Goal: Task Accomplishment & Management: Manage account settings

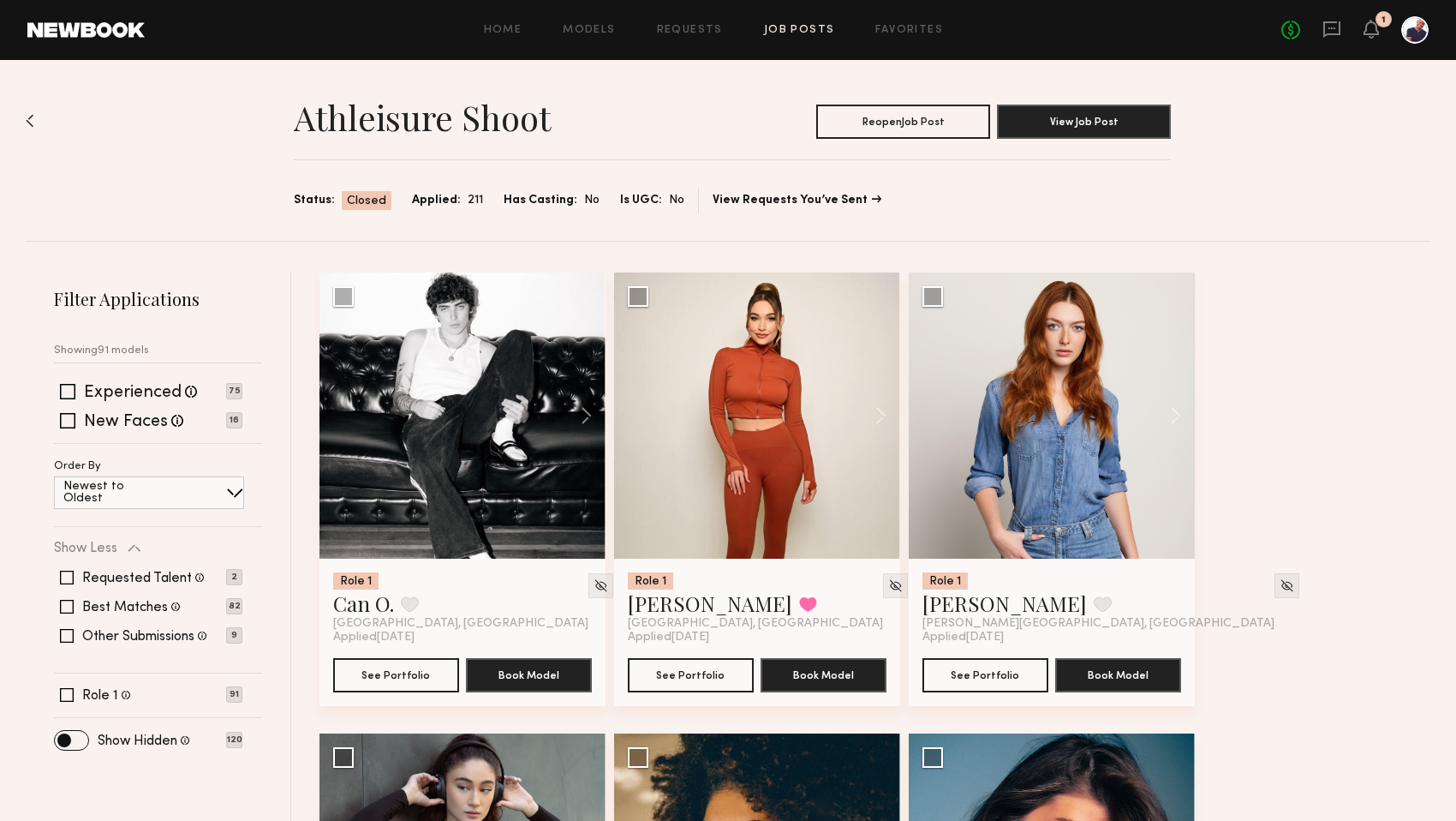
scroll to position [12171, 0]
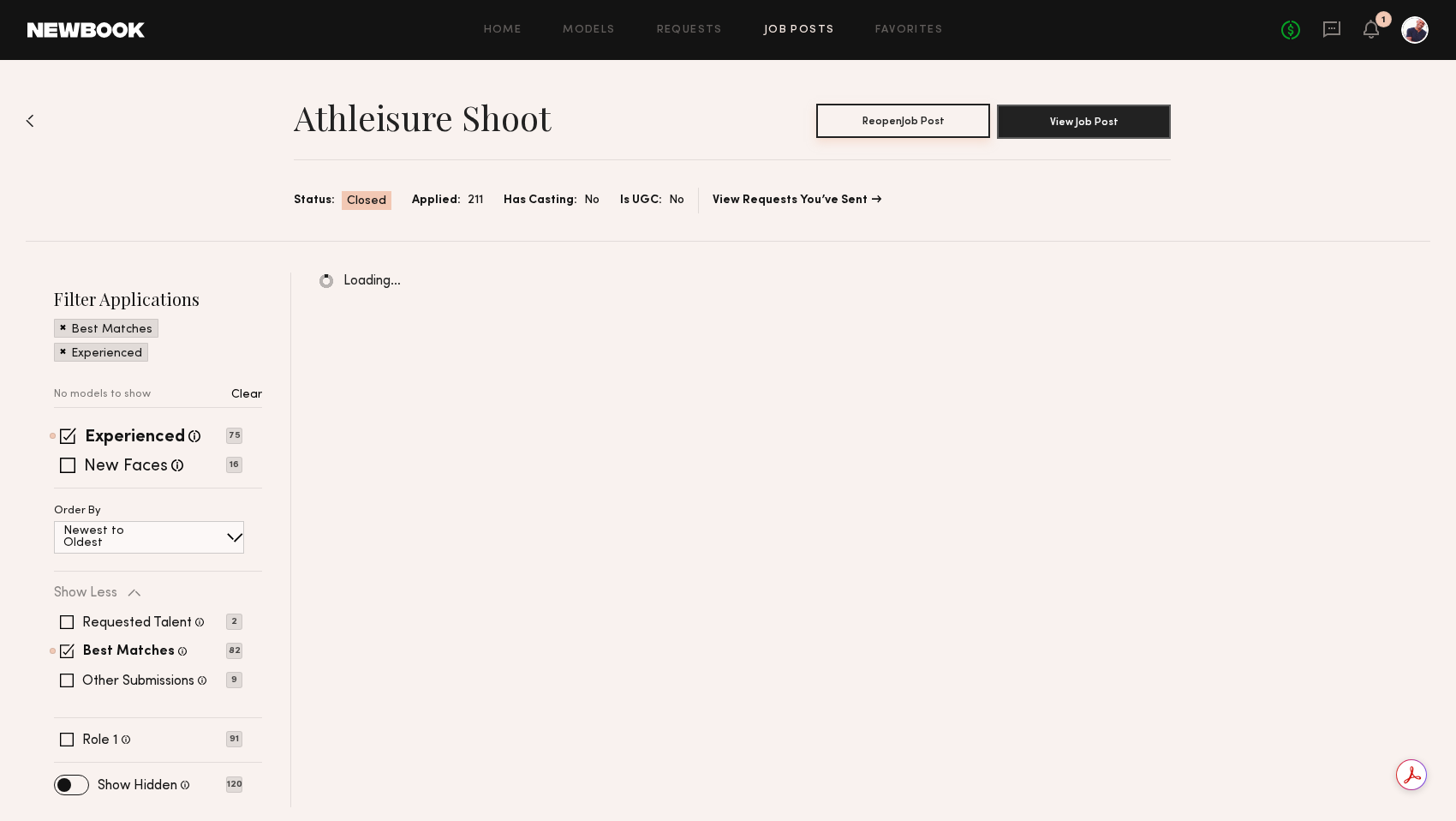
click at [951, 116] on button "Reopen Job Post" at bounding box center [903, 121] width 174 height 35
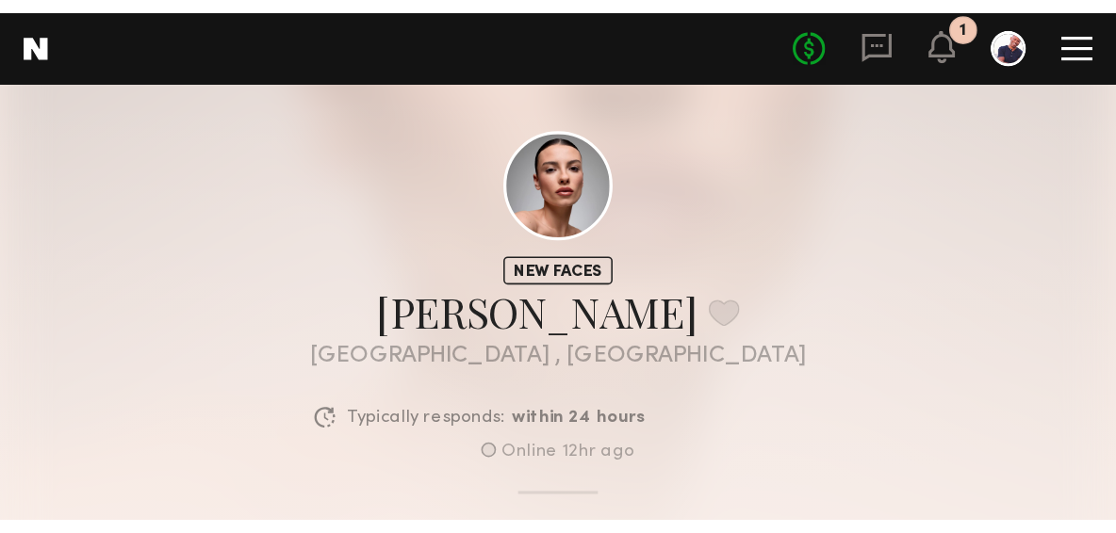
scroll to position [1987, 0]
